Goal: Information Seeking & Learning: Learn about a topic

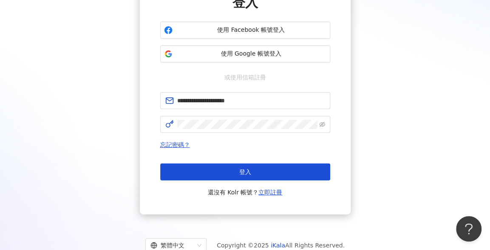
click at [205, 176] on button "登入" at bounding box center [245, 171] width 170 height 17
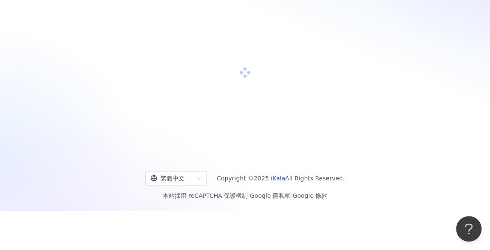
scroll to position [39, 0]
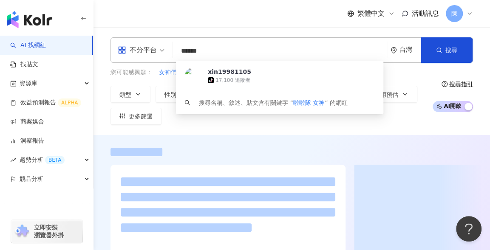
click at [225, 51] on input "******" at bounding box center [279, 51] width 207 height 16
drag, startPoint x: 226, startPoint y: 50, endPoint x: 71, endPoint y: 14, distance: 159.0
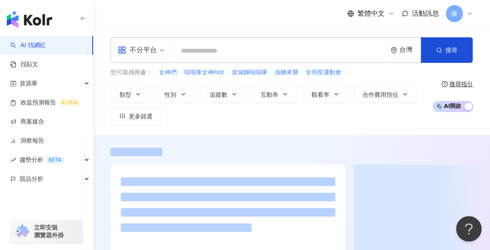
paste input "**********"
type input "**********"
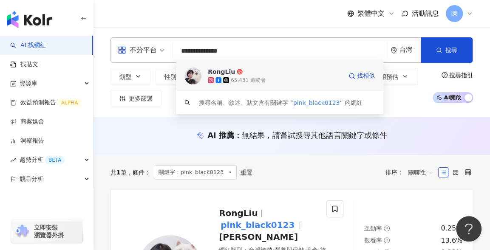
click at [186, 79] on img at bounding box center [192, 76] width 17 height 17
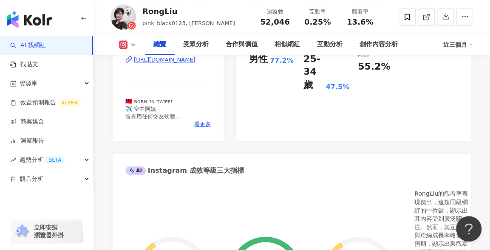
scroll to position [425, 0]
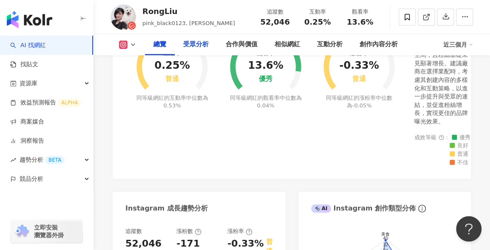
click at [201, 44] on div "受眾分析" at bounding box center [195, 44] width 25 height 10
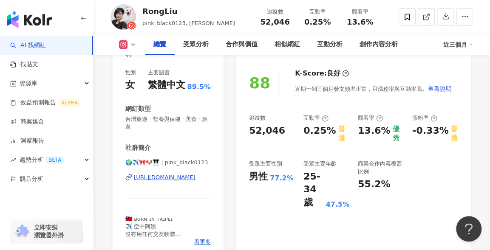
scroll to position [78, 0]
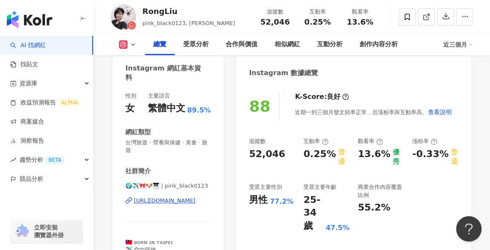
click at [251, 67] on div "Instagram 數據總覽" at bounding box center [283, 73] width 69 height 13
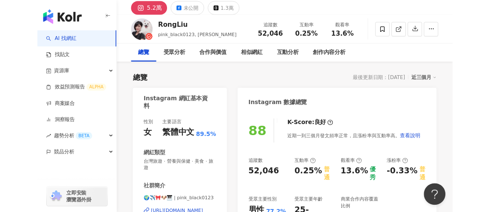
scroll to position [0, 0]
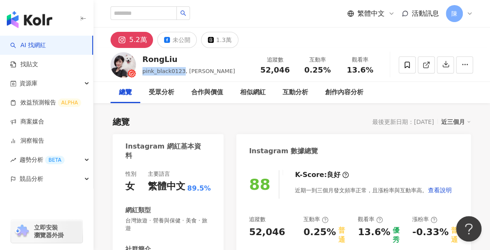
drag, startPoint x: 181, startPoint y: 71, endPoint x: 143, endPoint y: 72, distance: 38.7
click at [143, 72] on span "pink_black0123, [PERSON_NAME]" at bounding box center [188, 71] width 93 height 6
copy span "pink_black0123"
click at [227, 16] on div "繁體中文 活動訊息 [PERSON_NAME]" at bounding box center [291, 13] width 362 height 27
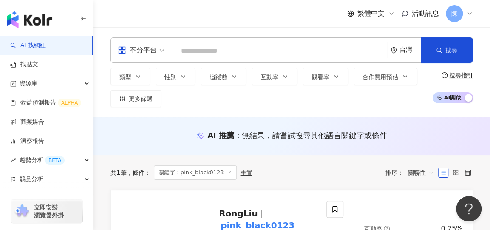
click at [79, 0] on div "button" at bounding box center [46, 18] width 93 height 36
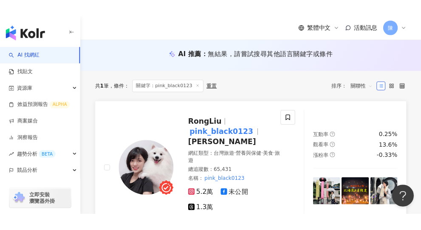
scroll to position [127, 0]
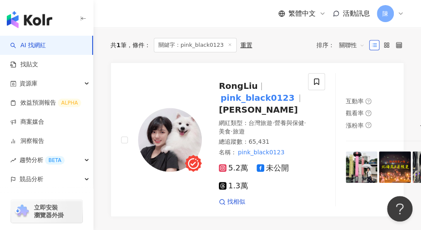
drag, startPoint x: 107, startPoint y: 43, endPoint x: 121, endPoint y: 13, distance: 33.6
click at [254, 23] on div "繁體中文 活動訊息 [PERSON_NAME]" at bounding box center [256, 13] width 293 height 27
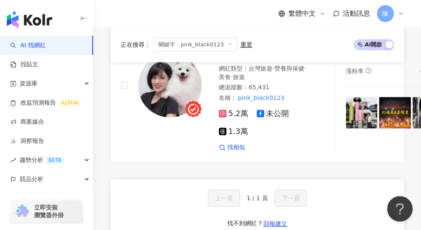
scroll to position [212, 0]
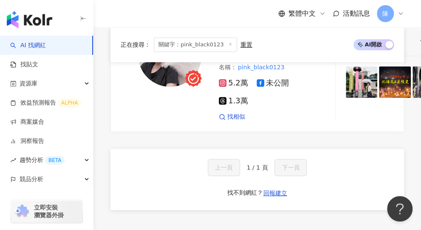
click at [292, 142] on div "RongLiu pink_black0123 劉容榕 網紅類型 ： 台灣旅遊 · 營養與保健 · 美食 · 旅遊 總追蹤數 ： 65,431 名稱 ： pin…" at bounding box center [256, 112] width 293 height 270
click at [269, 138] on div "RongLiu pink_black0123 劉容榕 網紅類型 ： 台灣旅遊 · 營養與保健 · 美食 · 旅遊 總追蹤數 ： 65,431 名稱 ： pin…" at bounding box center [256, 112] width 293 height 270
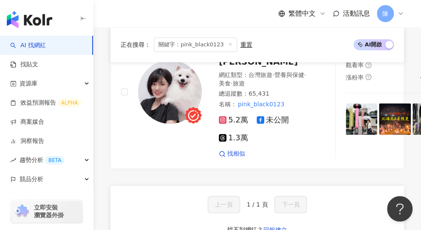
scroll to position [127, 0]
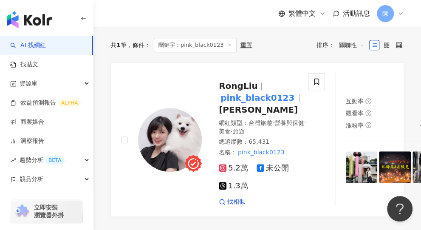
click at [271, 48] on div "共 1 筆 條件 ： 關鍵字：pink_black0123 重置 排序： 關聯性" at bounding box center [256, 45] width 293 height 14
click at [256, 97] on mark "pink_black0123" at bounding box center [257, 98] width 77 height 14
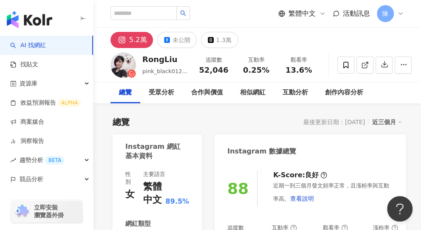
click at [175, 117] on div "總覽 最後更新日期：2025/8/14 近三個月" at bounding box center [257, 122] width 289 height 12
drag, startPoint x: 217, startPoint y: 118, endPoint x: 199, endPoint y: 99, distance: 26.4
click at [217, 118] on div "總覽 最後更新日期：2025/8/14 近三個月" at bounding box center [257, 122] width 289 height 12
